Goal: Find specific page/section: Find specific page/section

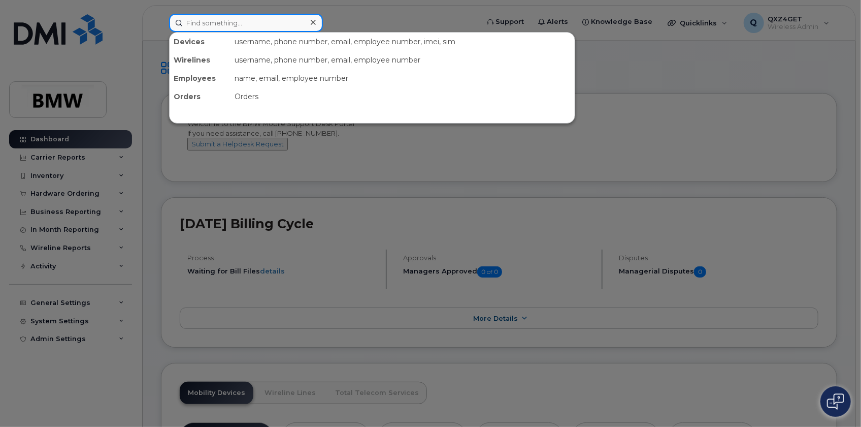
click at [195, 24] on input at bounding box center [246, 23] width 154 height 18
paste input "8645670903"
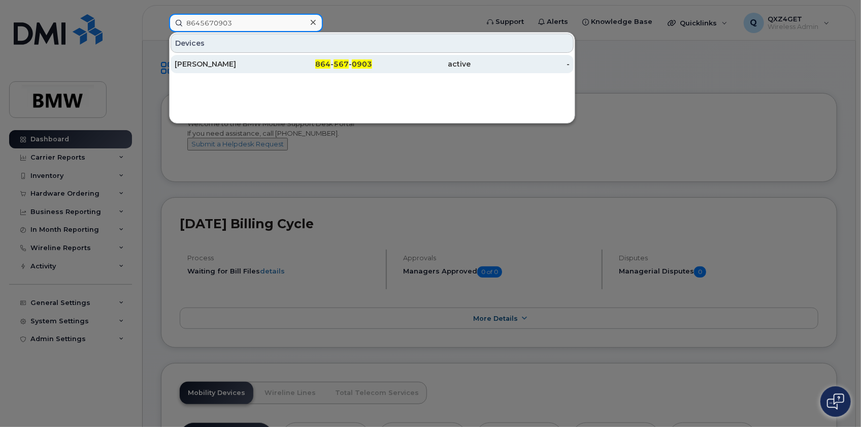
type input "8645670903"
click at [199, 61] on div "[PERSON_NAME]" at bounding box center [224, 64] width 99 height 10
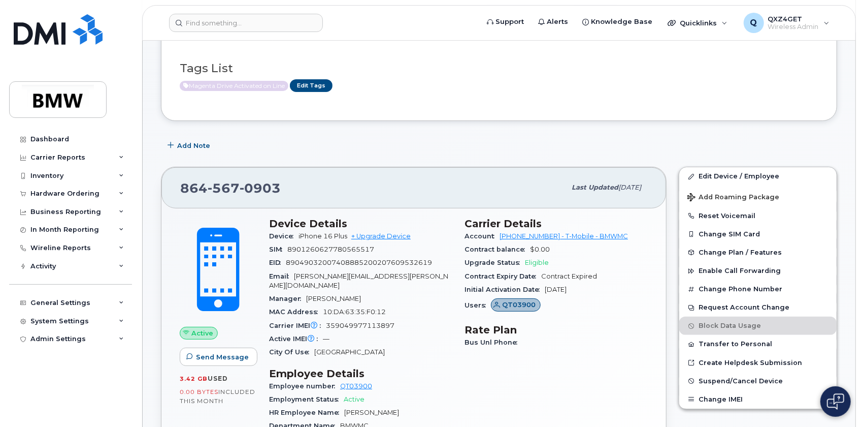
scroll to position [92, 0]
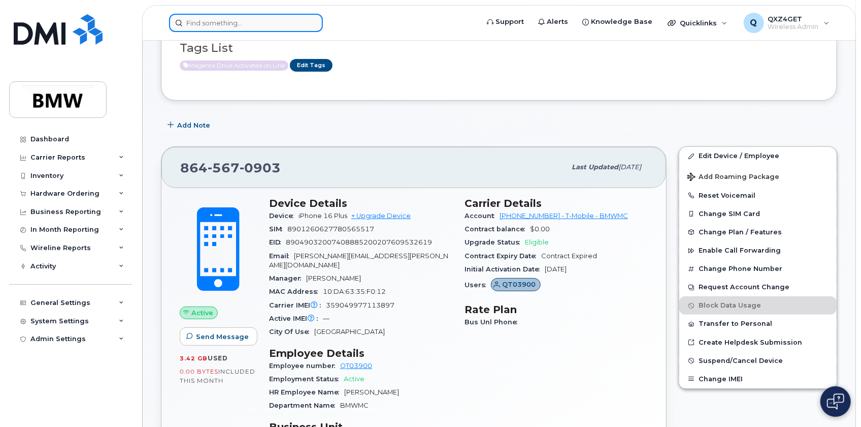
click at [207, 19] on input at bounding box center [246, 23] width 154 height 18
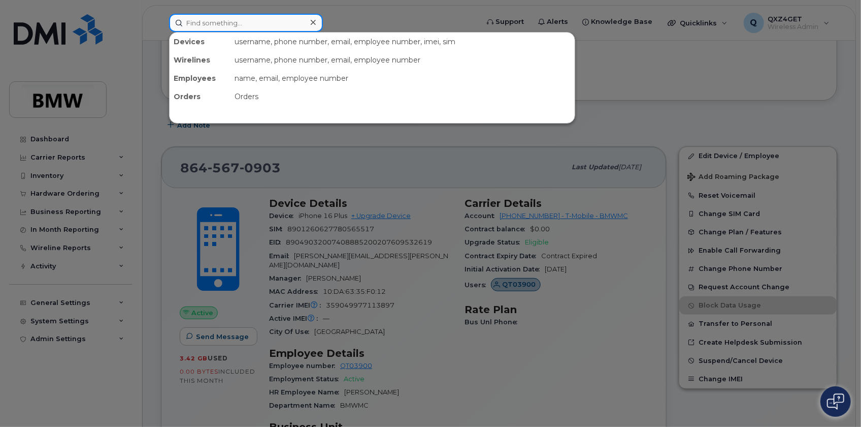
paste input "8648679011"
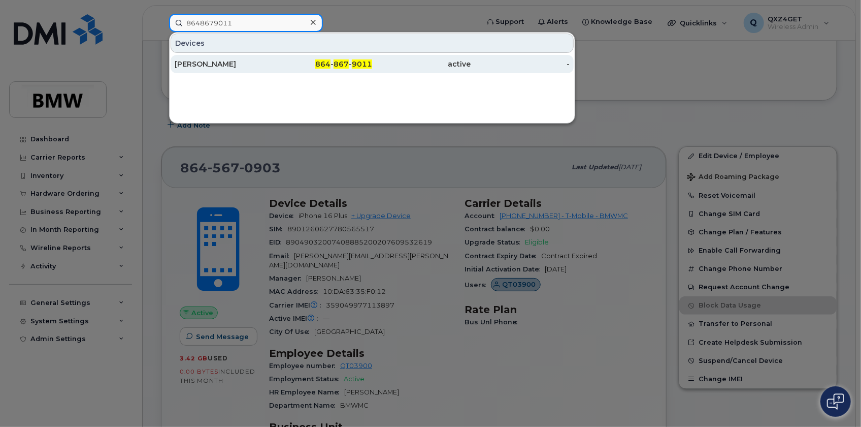
type input "8648679011"
click at [204, 62] on div "[PERSON_NAME]" at bounding box center [224, 64] width 99 height 10
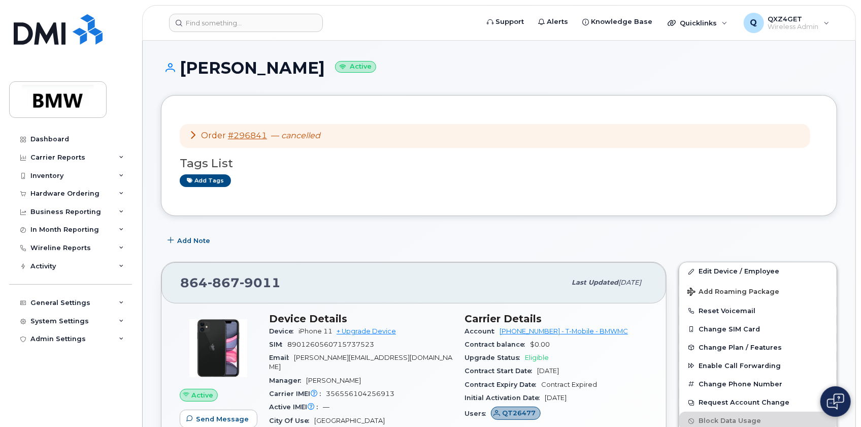
scroll to position [46, 0]
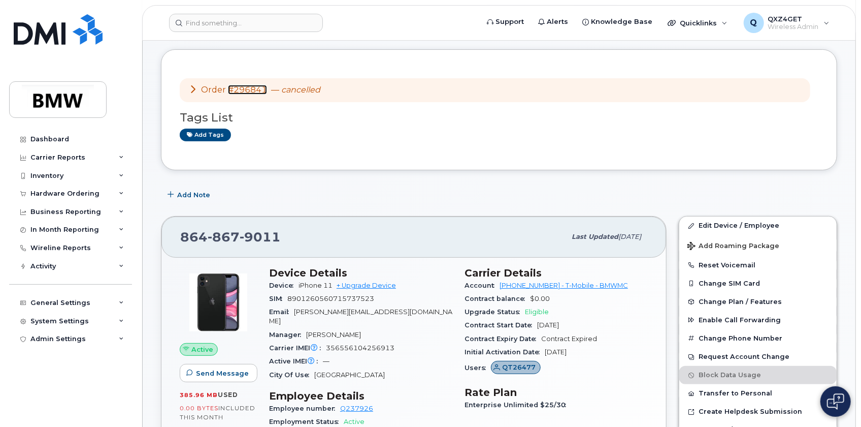
click at [253, 88] on link "#296841" at bounding box center [247, 90] width 39 height 10
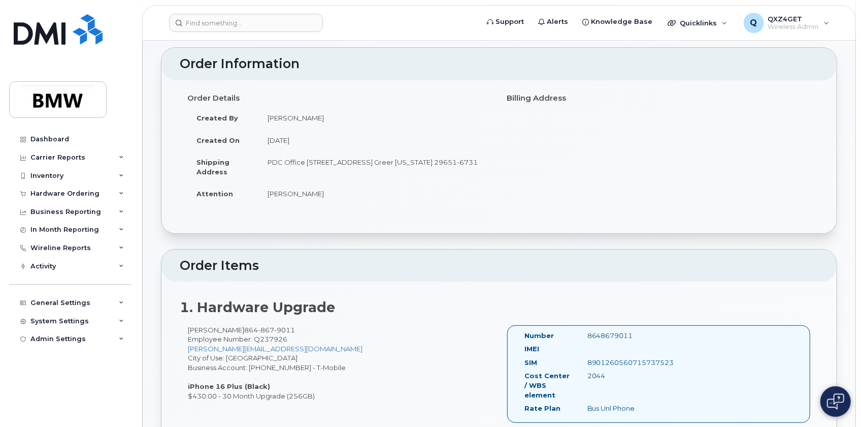
scroll to position [92, 0]
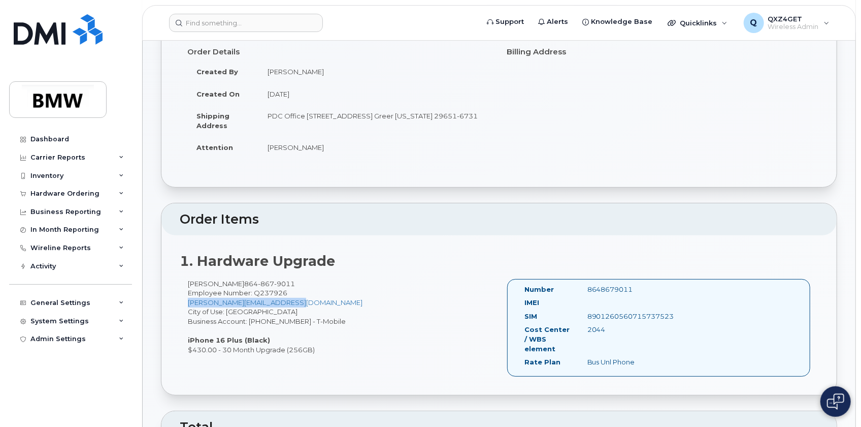
drag, startPoint x: 302, startPoint y: 304, endPoint x: 187, endPoint y: 302, distance: 115.3
click at [187, 302] on div "Cristian Zucchetti 864 867 9011 Employee Number: Q237926 cristian.zucchetti@bmw…" at bounding box center [339, 317] width 319 height 76
copy link "cristian.zucchetti@bmwmc.com"
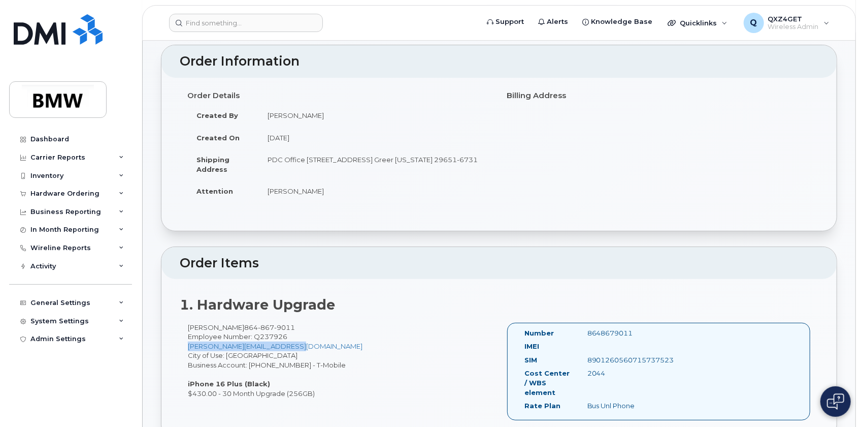
scroll to position [0, 0]
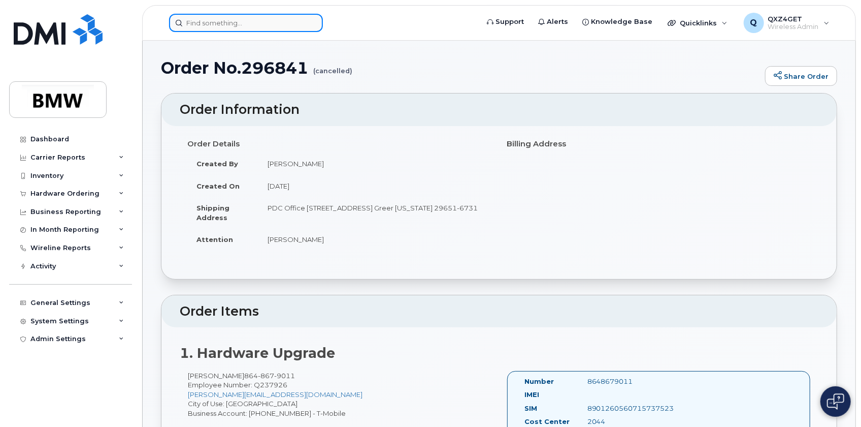
click at [206, 24] on input at bounding box center [246, 23] width 154 height 18
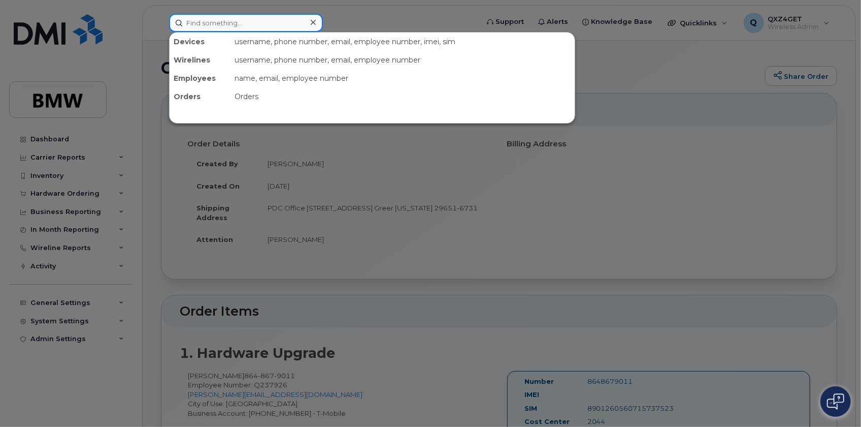
paste input "[PERSON_NAME][EMAIL_ADDRESS][DOMAIN_NAME]"
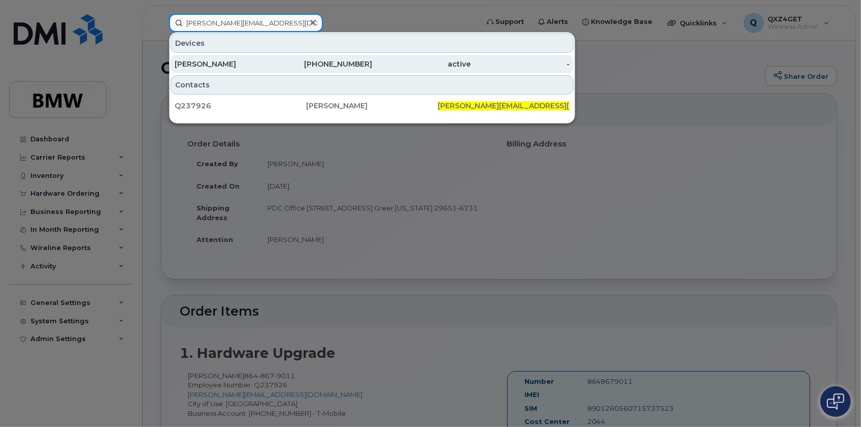
type input "[PERSON_NAME][EMAIL_ADDRESS][DOMAIN_NAME]"
click at [215, 64] on div "[PERSON_NAME]" at bounding box center [224, 64] width 99 height 10
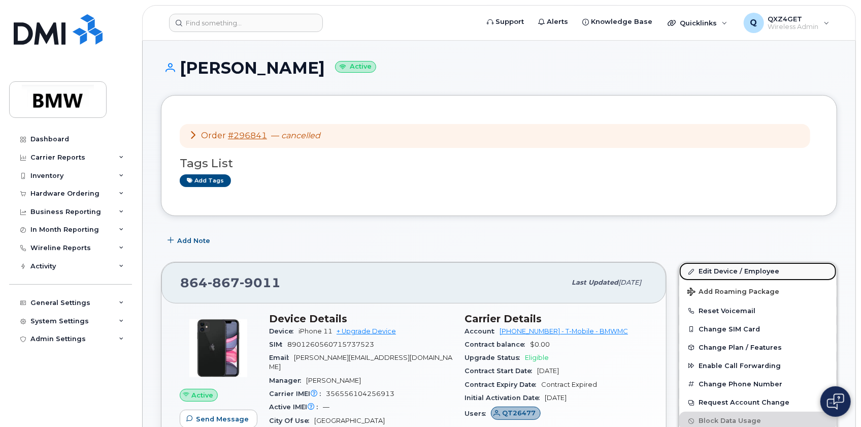
click at [730, 269] on link "Edit Device / Employee" at bounding box center [758, 271] width 157 height 18
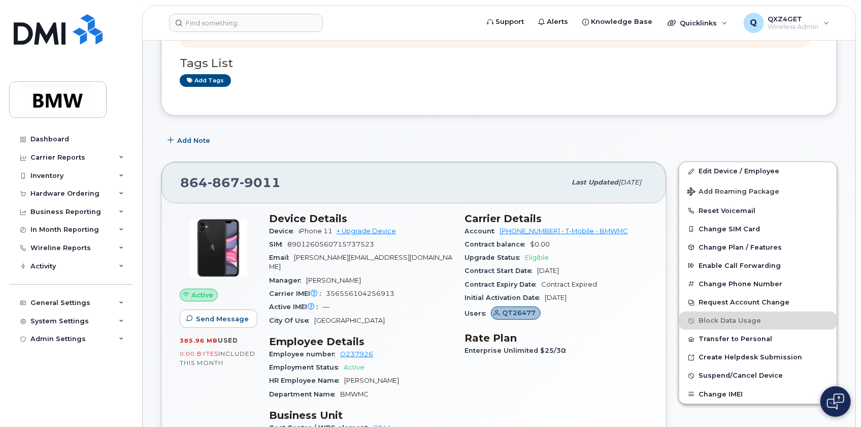
scroll to position [92, 0]
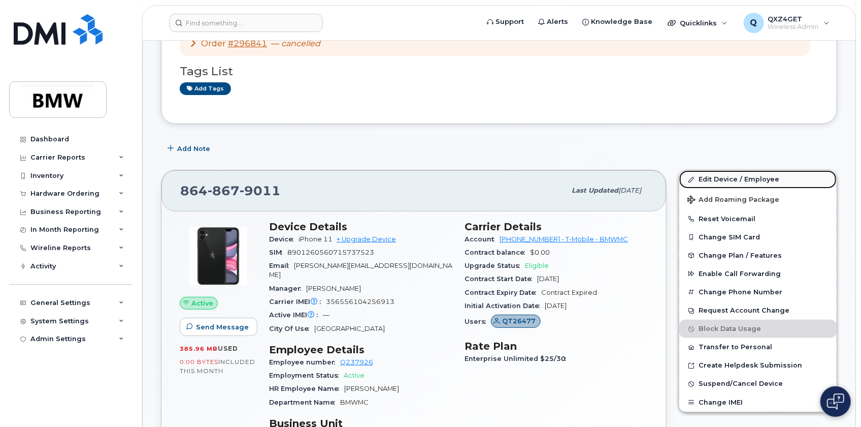
click at [711, 175] on link "Edit Device / Employee" at bounding box center [758, 179] width 157 height 18
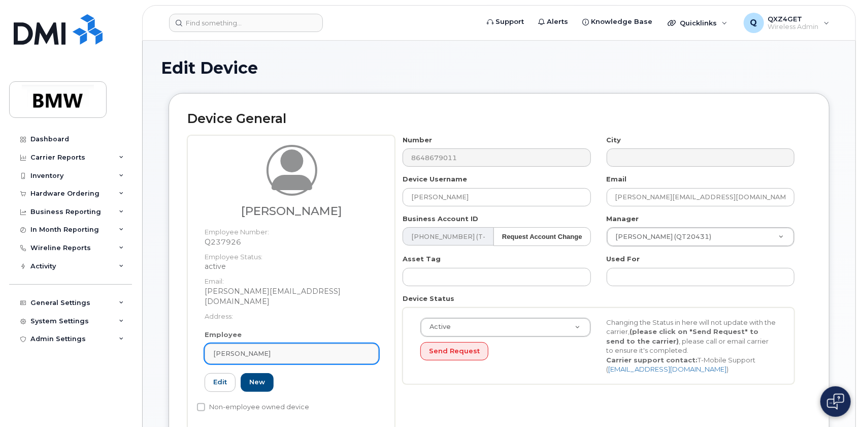
click at [265, 348] on span "[PERSON_NAME]" at bounding box center [241, 353] width 57 height 10
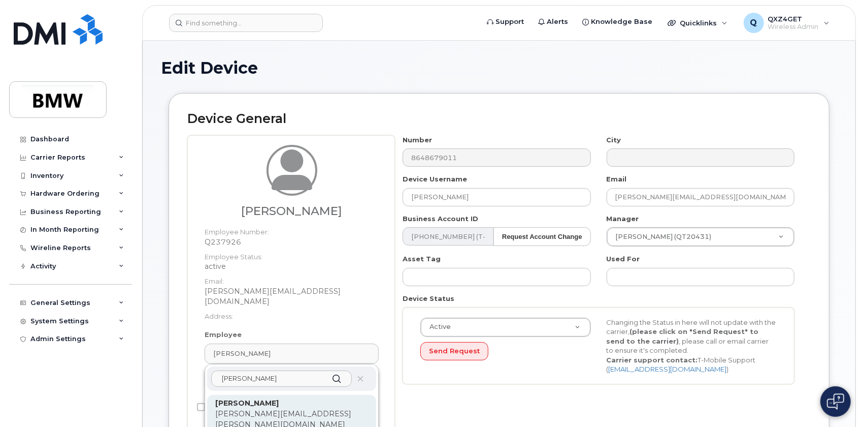
type input "[PERSON_NAME]"
click at [271, 408] on p "[PERSON_NAME][EMAIL_ADDRESS][PERSON_NAME][DOMAIN_NAME]" at bounding box center [291, 418] width 153 height 21
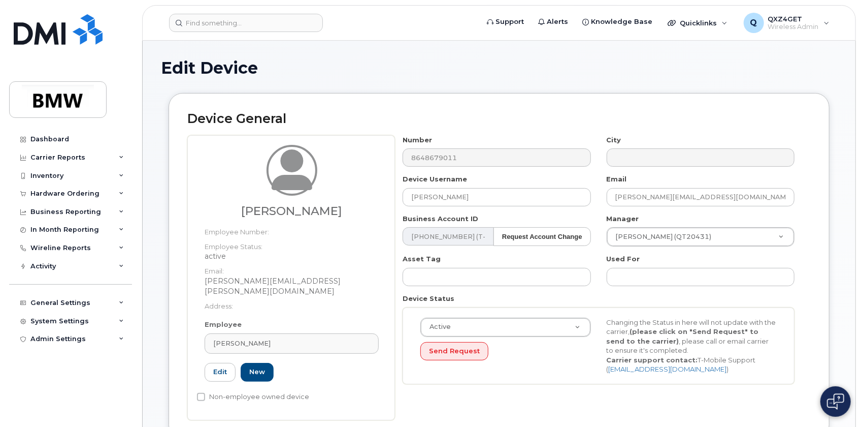
type input "QT26477"
type input "[PERSON_NAME][EMAIL_ADDRESS][PERSON_NAME][DOMAIN_NAME]"
type input "14966689"
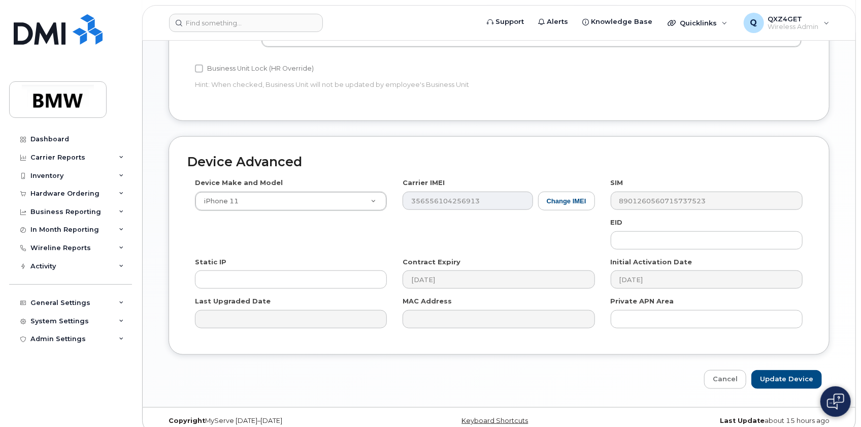
scroll to position [494, 0]
click at [791, 369] on input "Update Device" at bounding box center [787, 378] width 71 height 19
type input "Saving..."
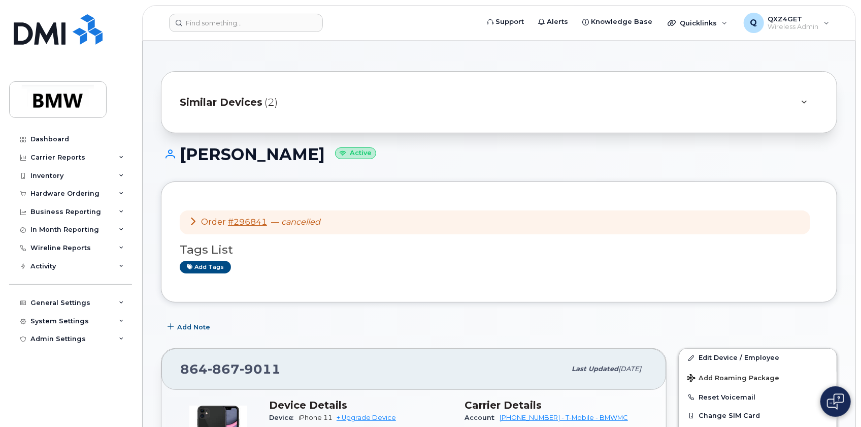
click at [217, 102] on span "Similar Devices" at bounding box center [221, 102] width 83 height 15
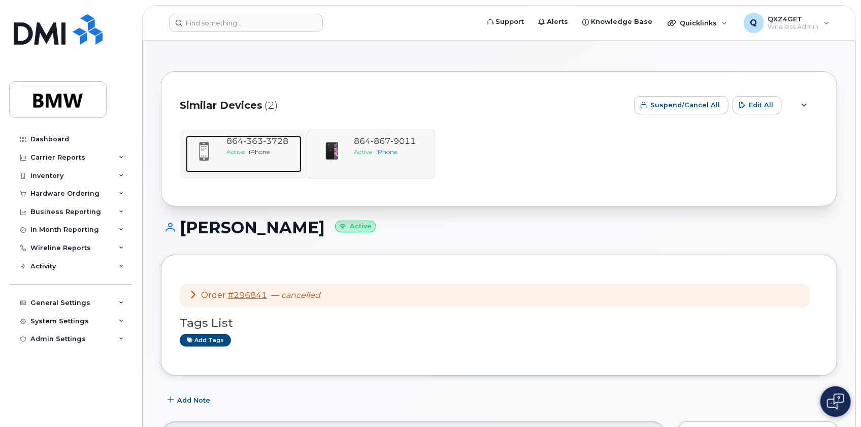
click at [264, 145] on span "3728" at bounding box center [275, 141] width 25 height 10
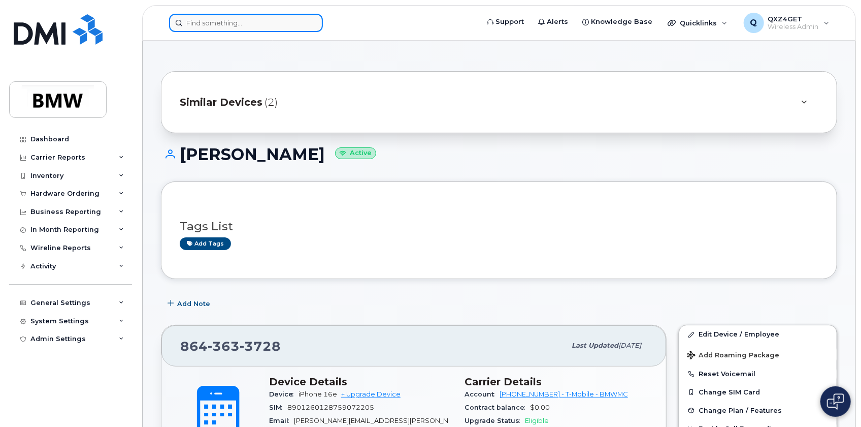
click at [219, 22] on input at bounding box center [246, 23] width 154 height 18
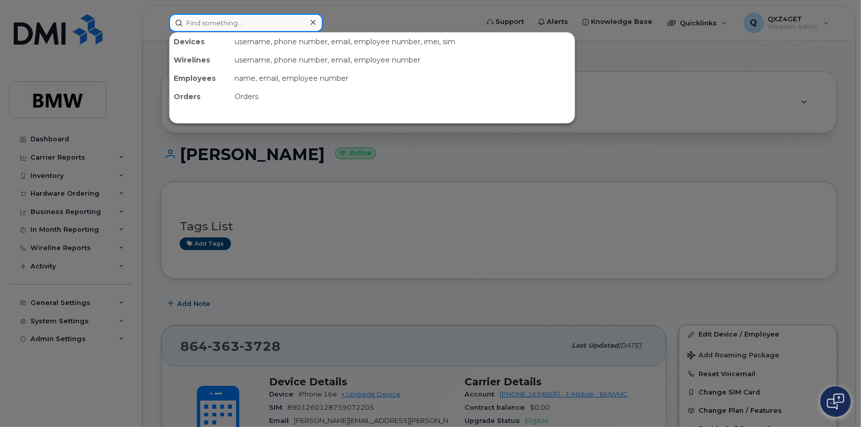
paste input "8647905804"
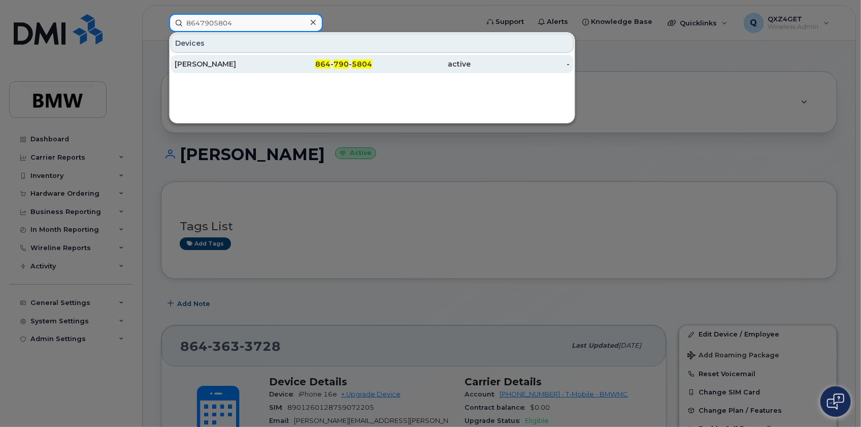
type input "8647905804"
click at [218, 61] on div "Weinzierl Matthias" at bounding box center [224, 64] width 99 height 10
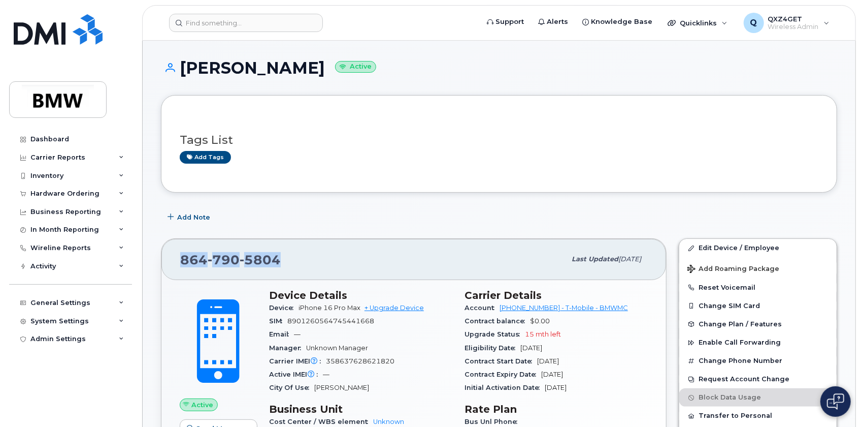
drag, startPoint x: 287, startPoint y: 258, endPoint x: 177, endPoint y: 259, distance: 110.2
click at [177, 260] on div "[PHONE_NUMBER] Last updated [DATE]" at bounding box center [414, 259] width 505 height 41
copy span "864 790 5804"
click at [219, 19] on input at bounding box center [246, 23] width 154 height 18
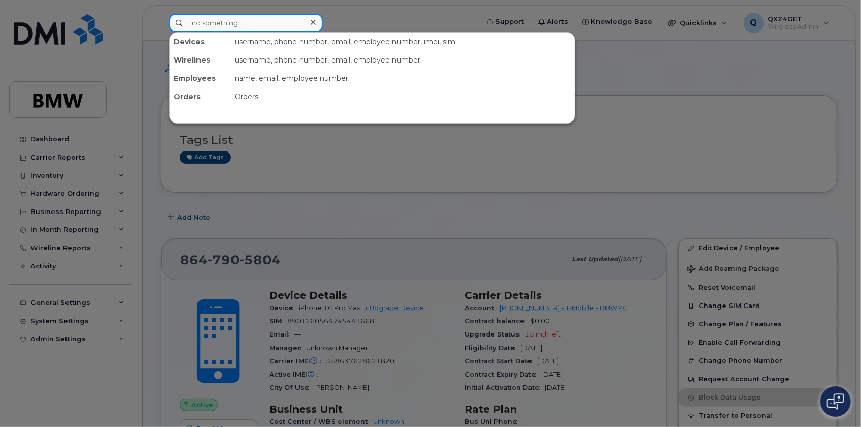
paste input "8647834143"
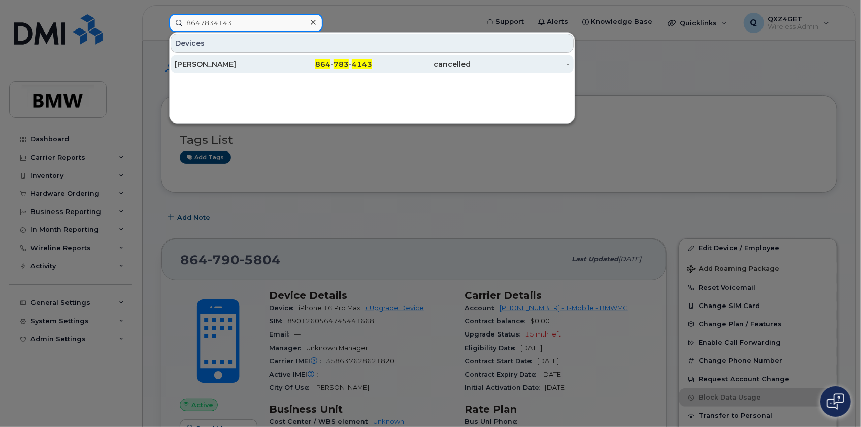
type input "8647834143"
click at [205, 66] on div "[PERSON_NAME]" at bounding box center [224, 64] width 99 height 10
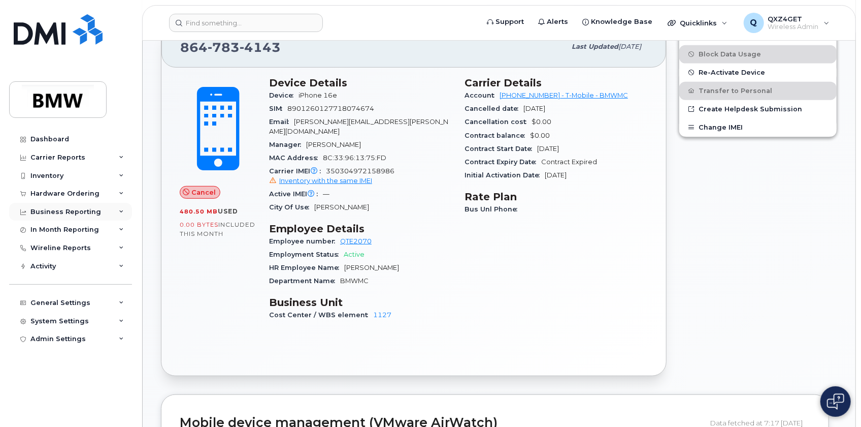
scroll to position [277, 0]
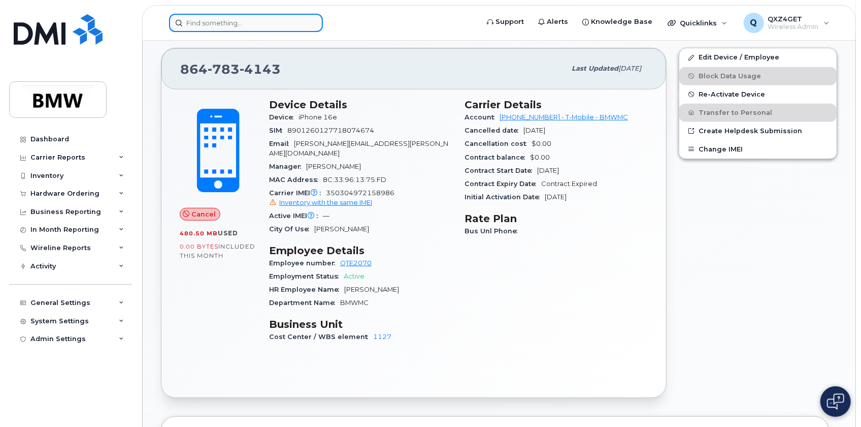
click at [227, 25] on input at bounding box center [246, 23] width 154 height 18
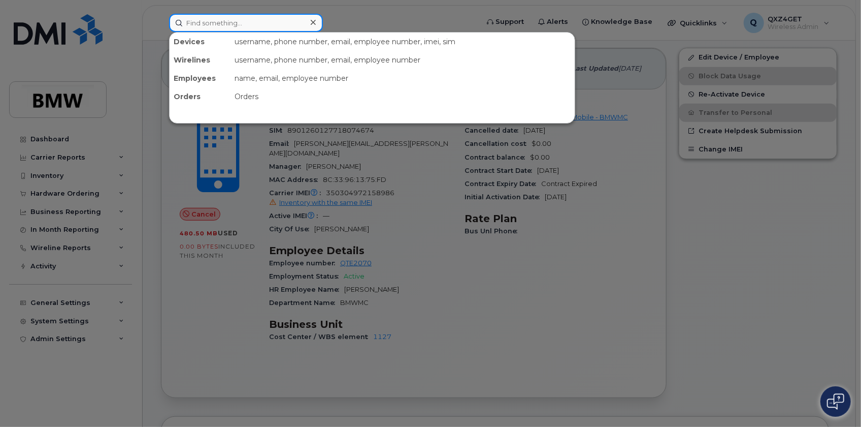
paste input "8647485709"
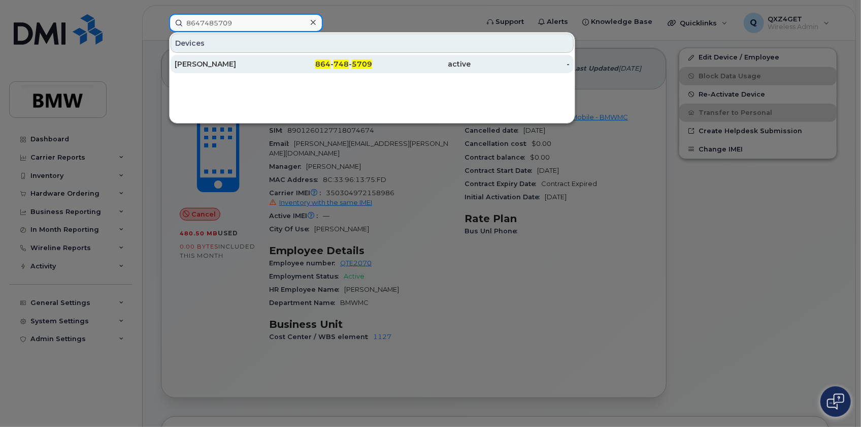
type input "8647485709"
click at [198, 59] on div "[PERSON_NAME]" at bounding box center [224, 64] width 99 height 10
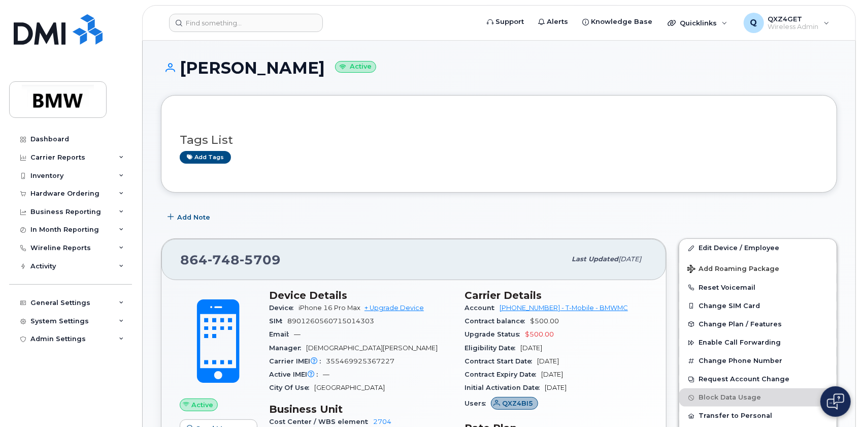
drag, startPoint x: 318, startPoint y: 67, endPoint x: 183, endPoint y: 70, distance: 135.1
click at [183, 70] on h1 "Tobias Hofmann Active" at bounding box center [499, 68] width 677 height 18
copy h1 "Tobias Hofmann"
click at [53, 193] on div "Hardware Ordering" at bounding box center [64, 193] width 69 height 8
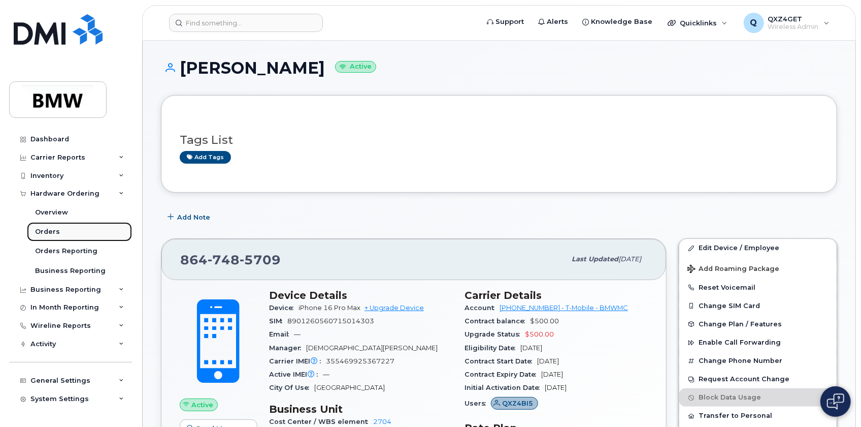
click at [42, 232] on div "Orders" at bounding box center [47, 231] width 25 height 9
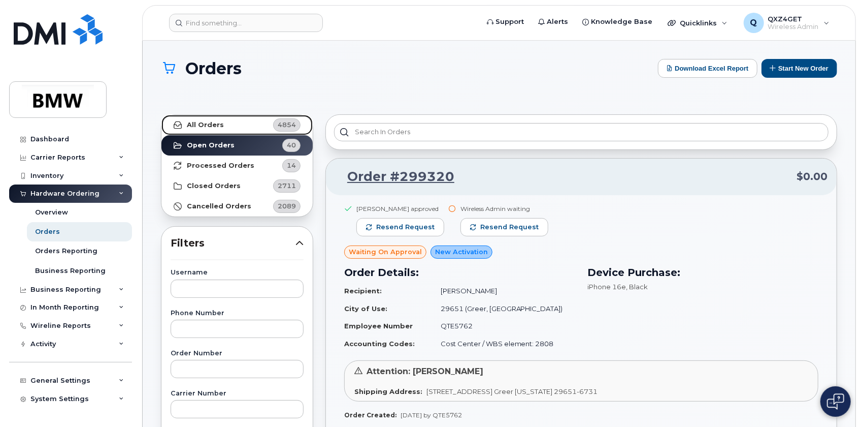
click at [214, 125] on strong "All Orders" at bounding box center [205, 125] width 37 height 8
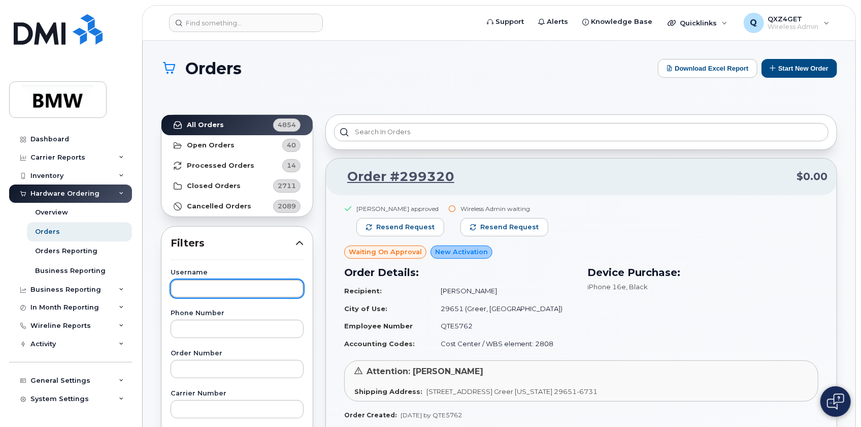
click at [184, 286] on input "text" at bounding box center [237, 288] width 133 height 18
paste input "Tobias Hofmann"
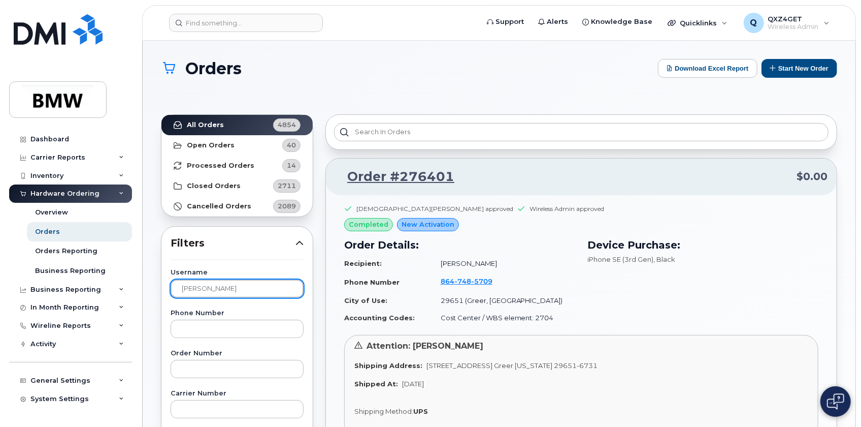
drag, startPoint x: 241, startPoint y: 286, endPoint x: 163, endPoint y: 288, distance: 78.2
type input "l"
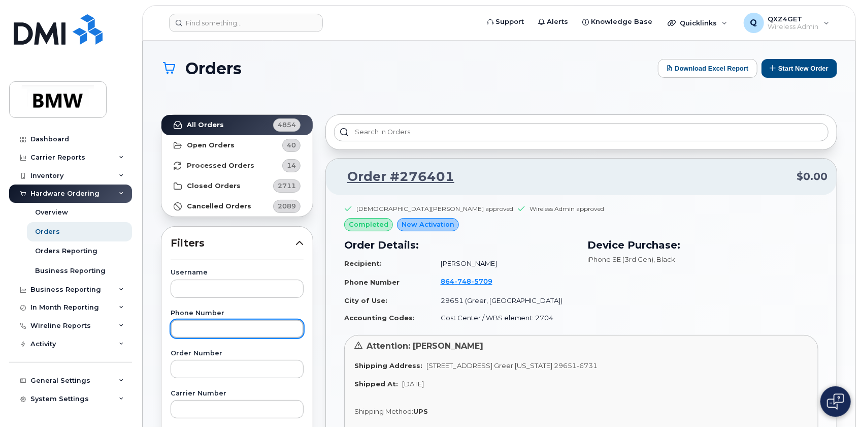
click at [215, 327] on input "text" at bounding box center [237, 328] width 133 height 18
type input "8647485709"
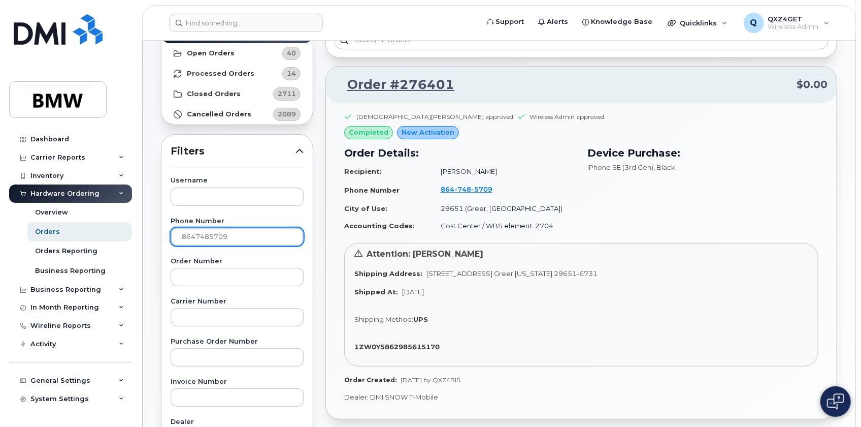
scroll to position [46, 0]
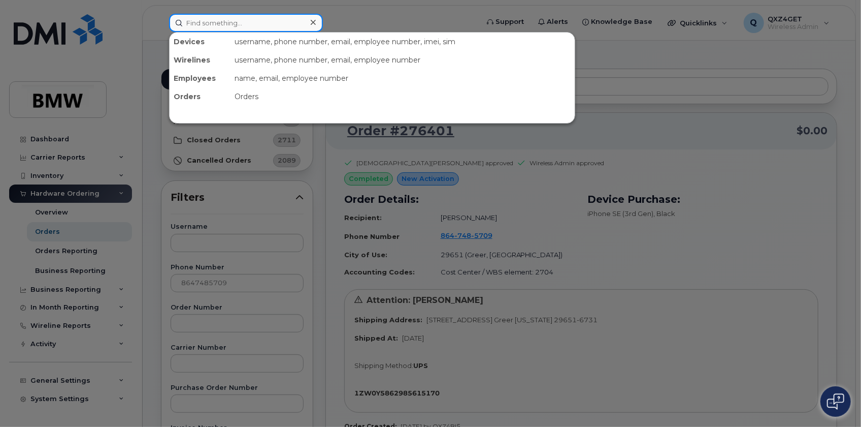
click at [197, 19] on input at bounding box center [246, 23] width 154 height 18
paste input "8645676594"
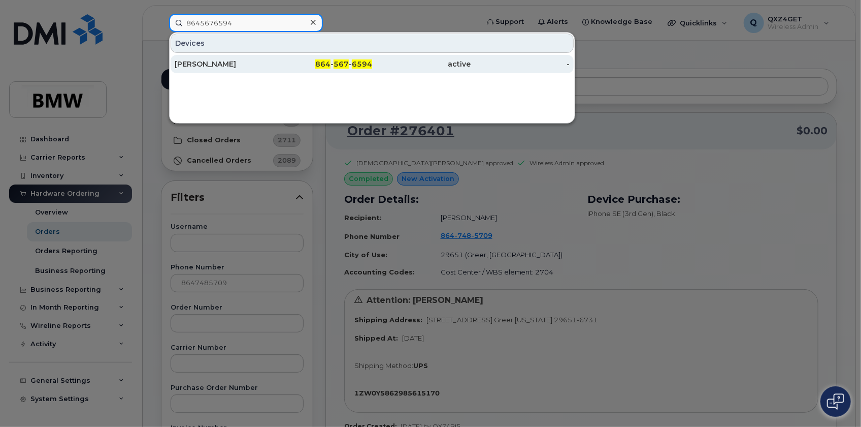
type input "8645676594"
click at [200, 64] on div "Terissa Cuffie" at bounding box center [224, 64] width 99 height 10
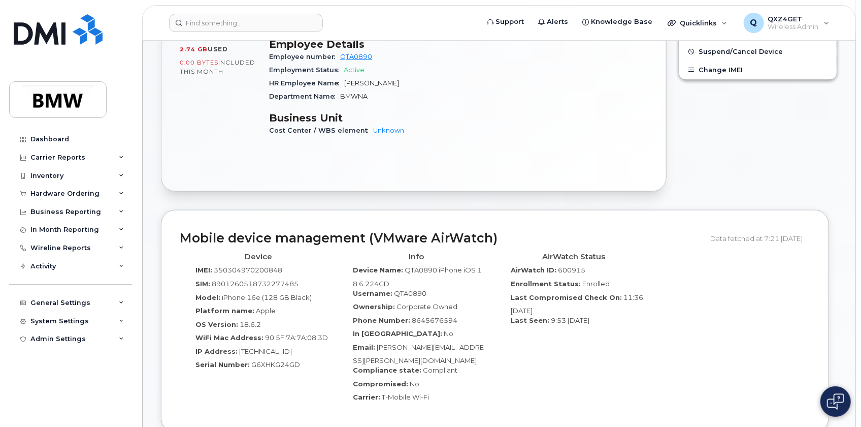
scroll to position [415, 0]
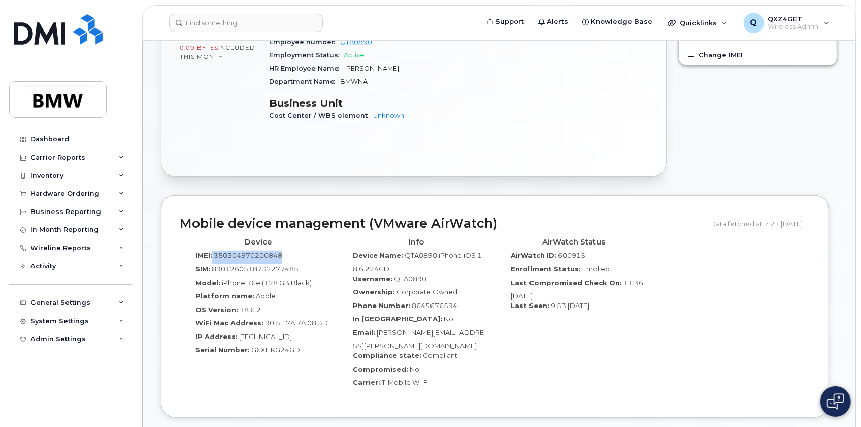
drag, startPoint x: 284, startPoint y: 245, endPoint x: 212, endPoint y: 245, distance: 72.6
click at [212, 250] on div "IMEI: [TECHNICAL_ID]" at bounding box center [258, 257] width 143 height 14
copy div "350304970200848"
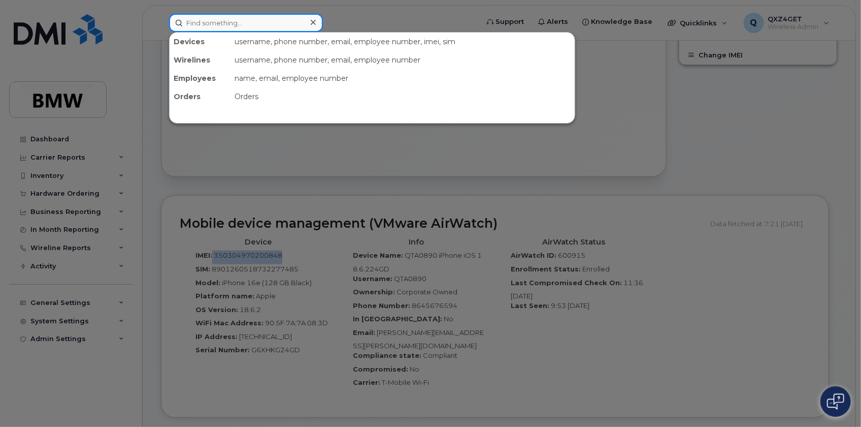
drag, startPoint x: 210, startPoint y: 22, endPoint x: 215, endPoint y: 21, distance: 5.2
click at [212, 22] on input at bounding box center [246, 23] width 154 height 18
paste input "8649018122"
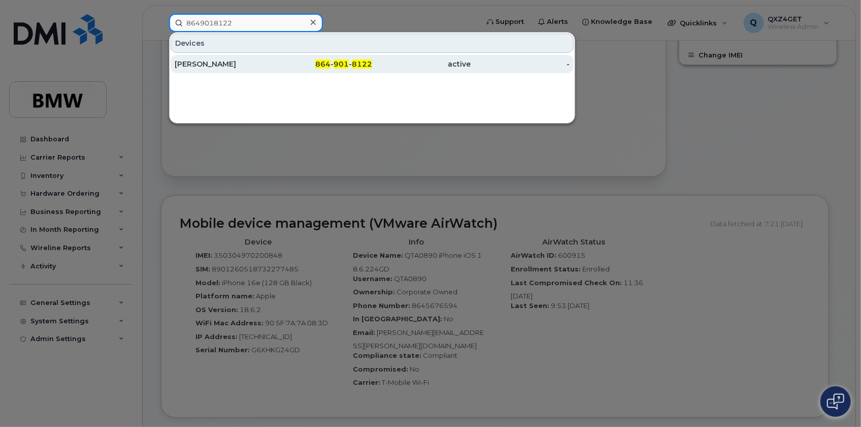
type input "8649018122"
click at [233, 62] on div "[PERSON_NAME]" at bounding box center [224, 64] width 99 height 10
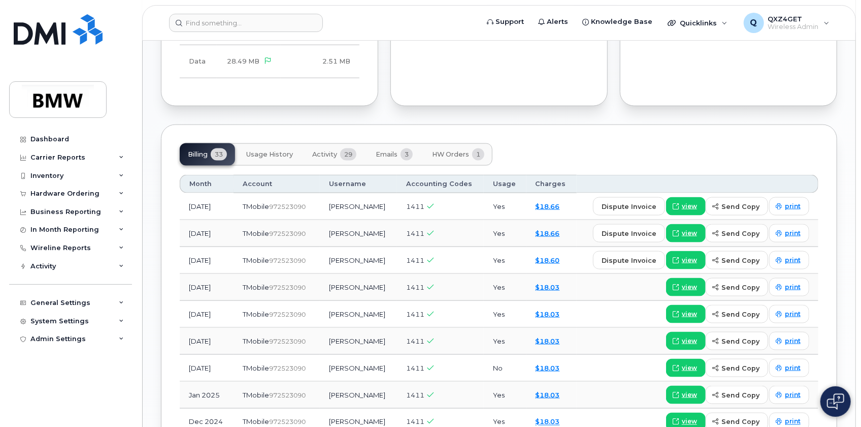
scroll to position [785, 0]
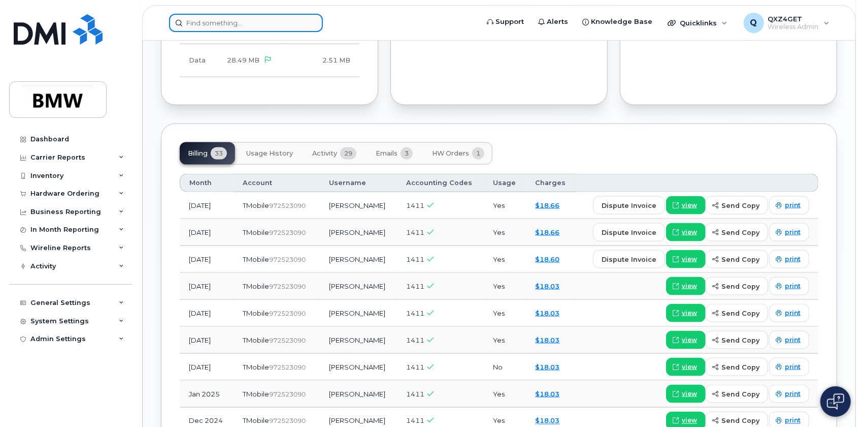
click at [202, 20] on input at bounding box center [246, 23] width 154 height 18
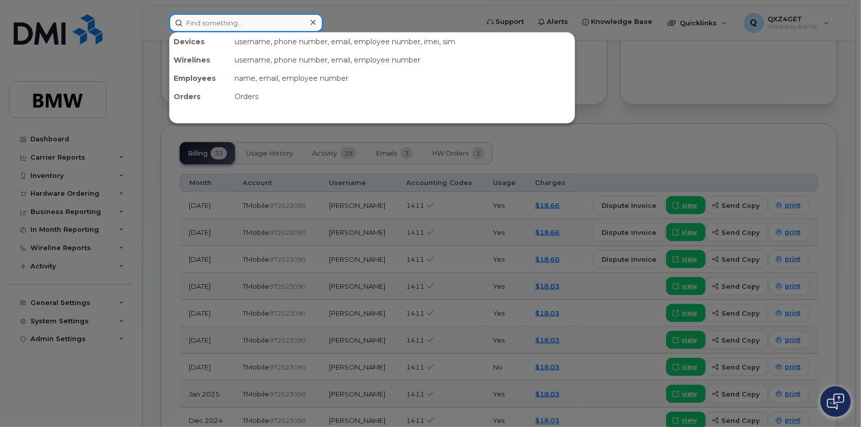
paste input "8647762895"
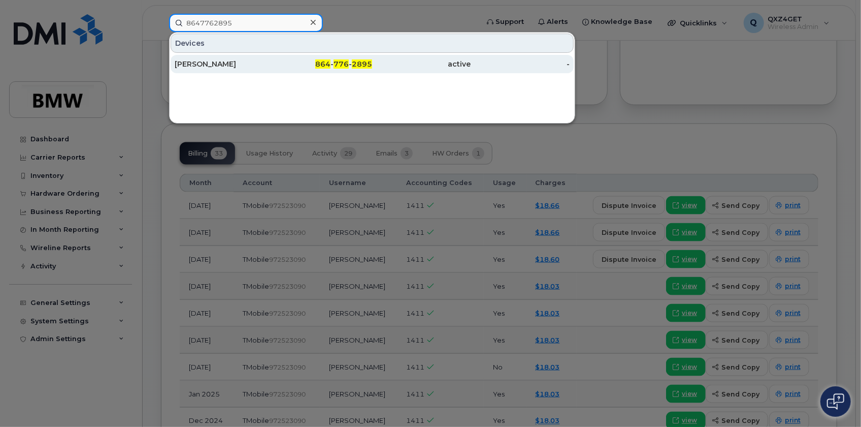
type input "8647762895"
click at [207, 63] on div "[PERSON_NAME]" at bounding box center [224, 64] width 99 height 10
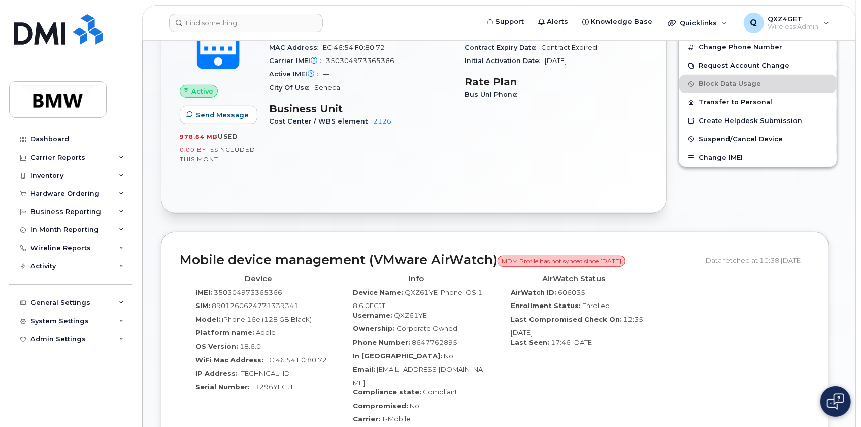
scroll to position [314, 0]
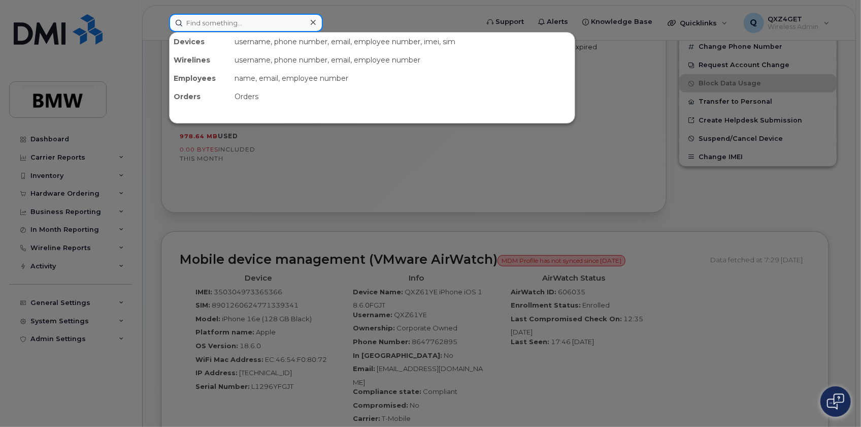
click at [242, 23] on input at bounding box center [246, 23] width 154 height 18
paste input "8647491187"
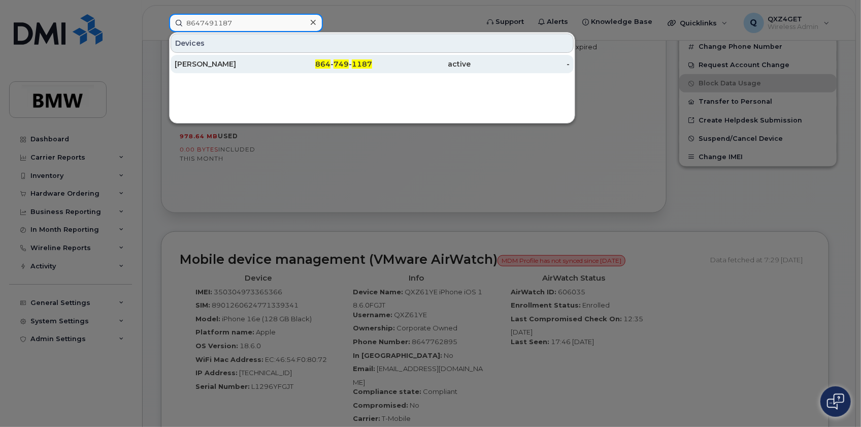
type input "8647491187"
click at [191, 63] on div "Dale Barr" at bounding box center [224, 64] width 99 height 10
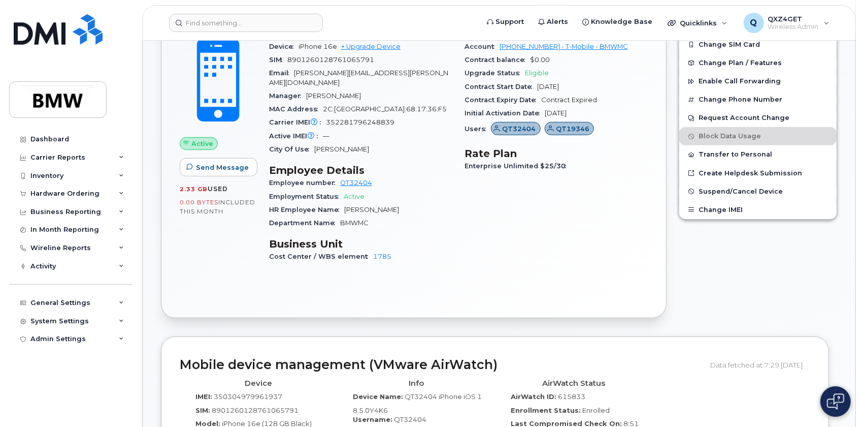
scroll to position [323, 0]
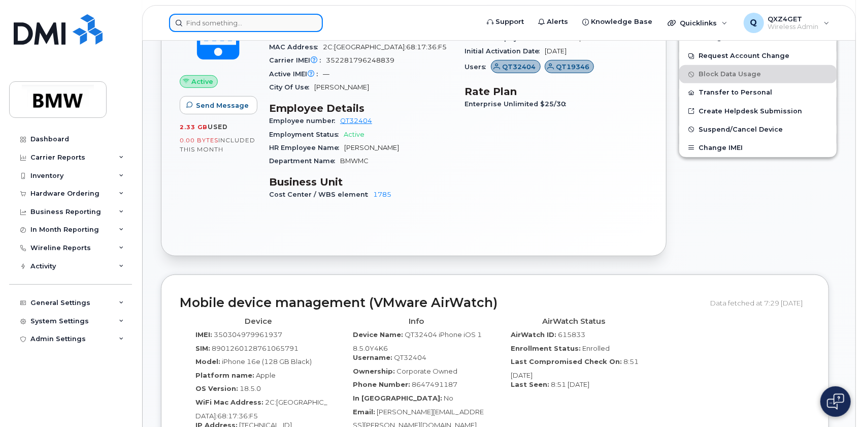
click at [223, 22] on input at bounding box center [246, 23] width 154 height 18
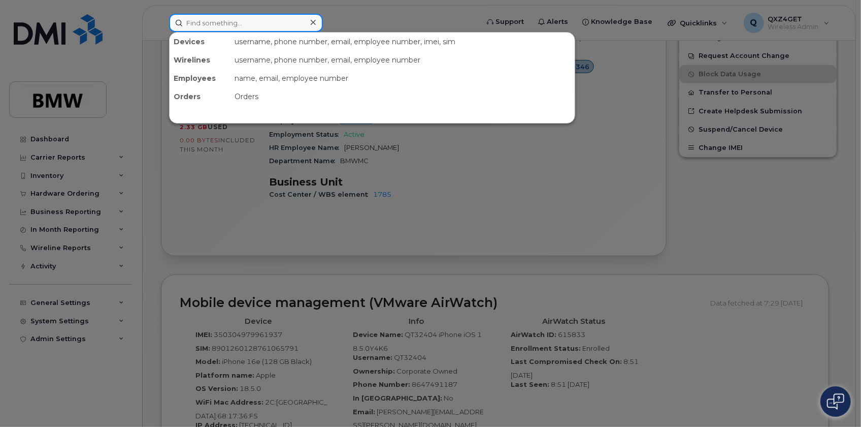
paste input "8647054377"
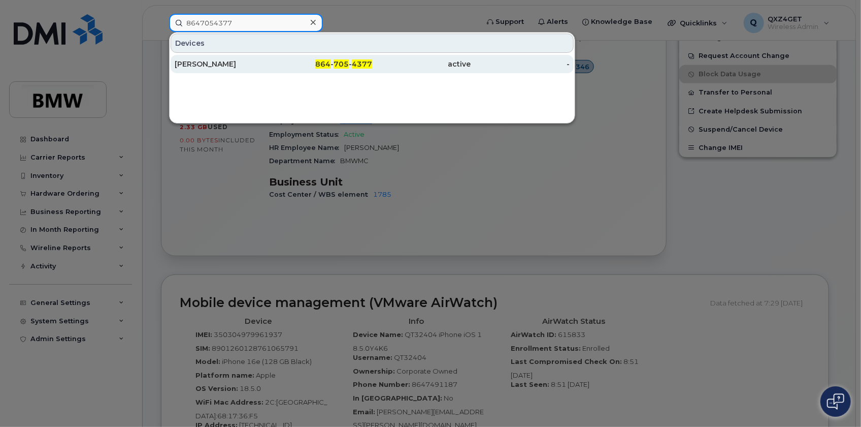
type input "8647054377"
click at [204, 61] on div "[PERSON_NAME]" at bounding box center [224, 64] width 99 height 10
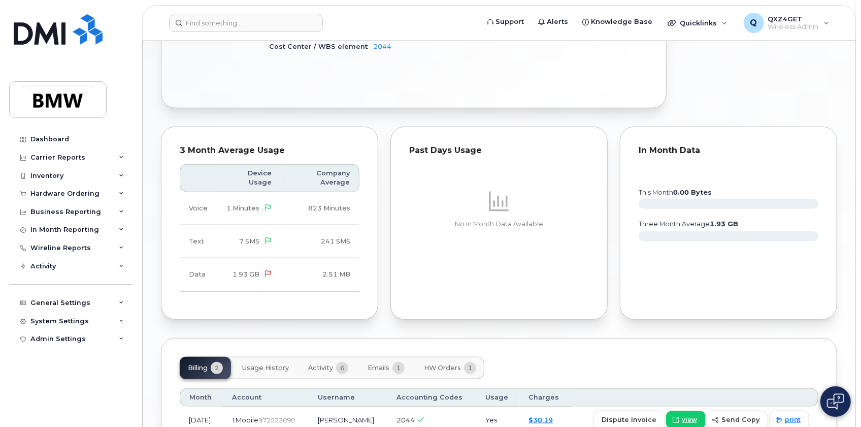
scroll to position [470, 0]
click at [207, 26] on input at bounding box center [246, 23] width 154 height 18
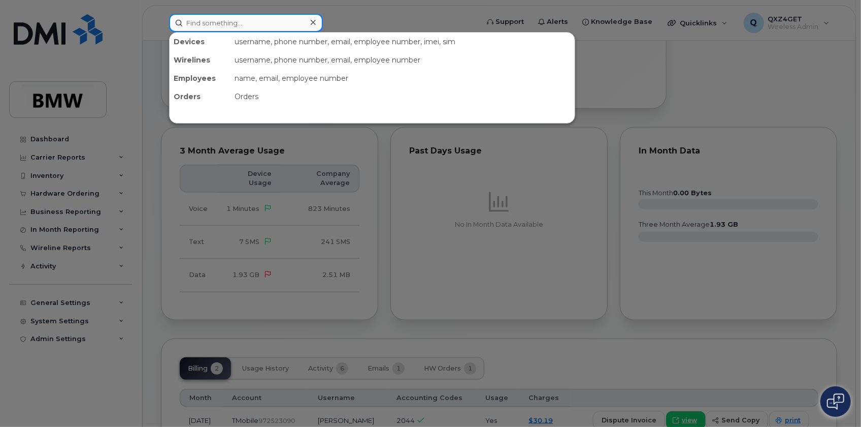
paste input "8647052873"
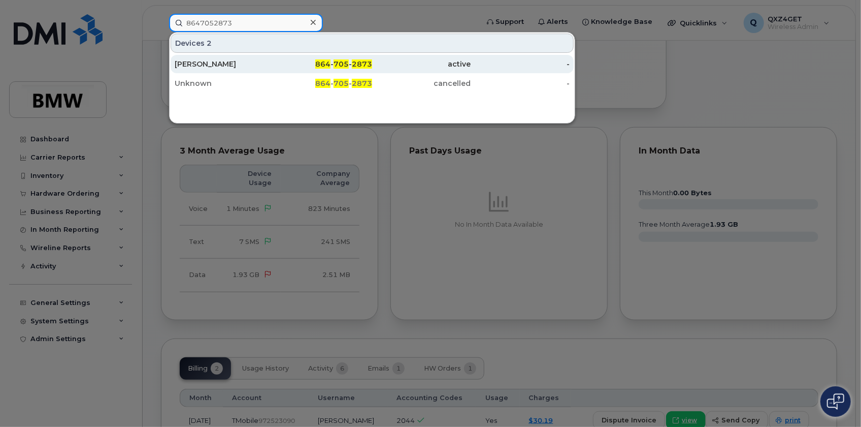
type input "8647052873"
click at [199, 61] on div "[PERSON_NAME]" at bounding box center [224, 64] width 99 height 10
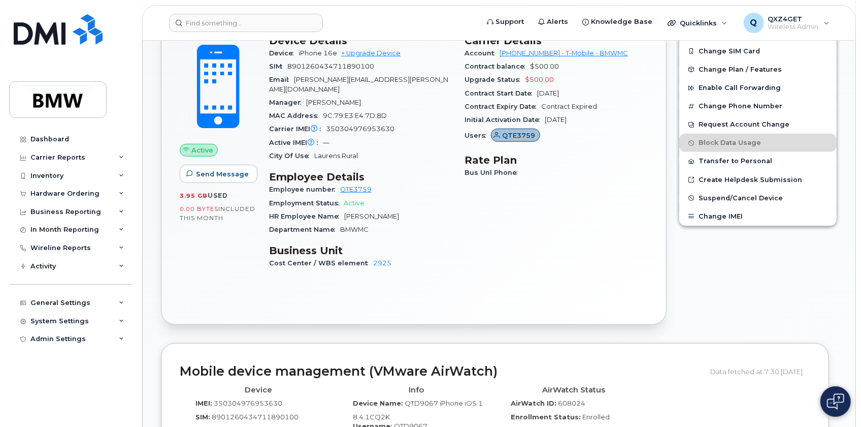
scroll to position [323, 0]
